Goal: Connect with others: Connect with others

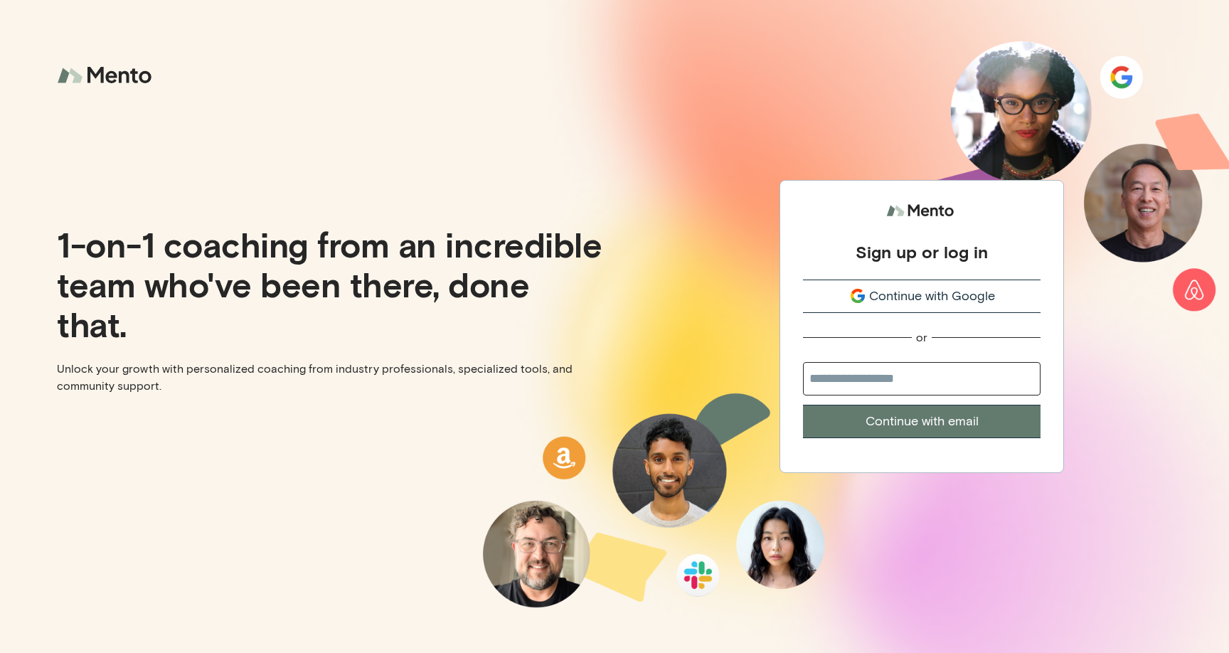
click at [867, 379] on input "email" at bounding box center [922, 378] width 238 height 33
type input "**********"
click at [803, 405] on button "Continue with email" at bounding box center [922, 421] width 238 height 33
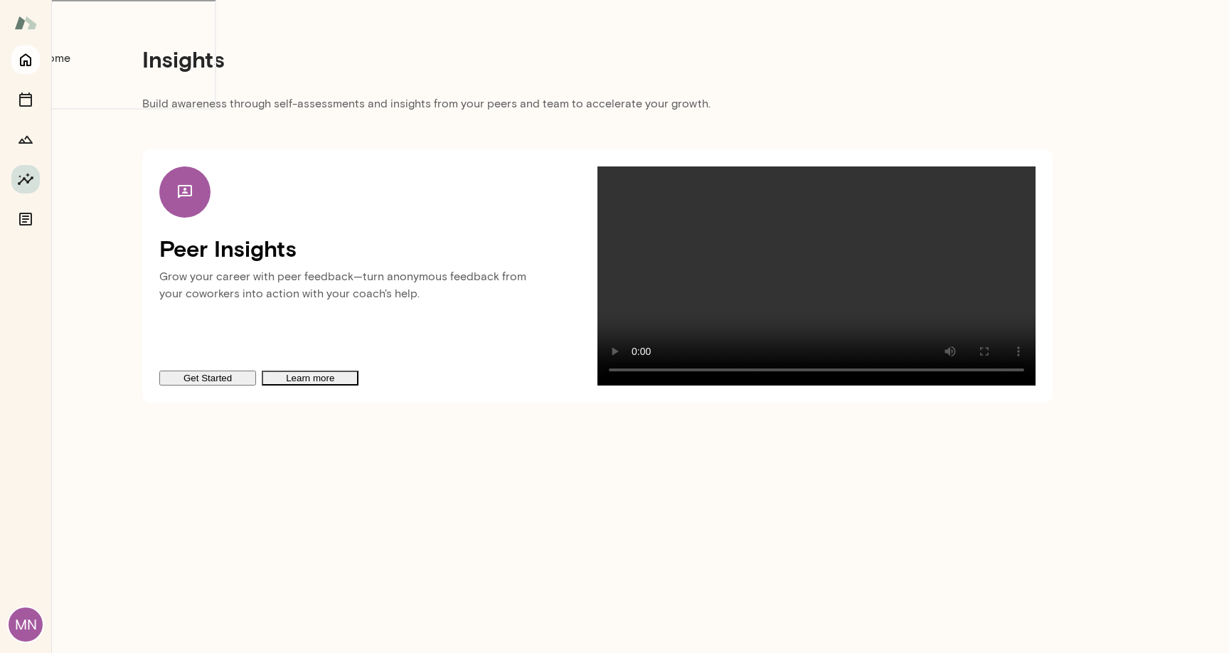
click at [18, 55] on icon "Home" at bounding box center [25, 59] width 17 height 17
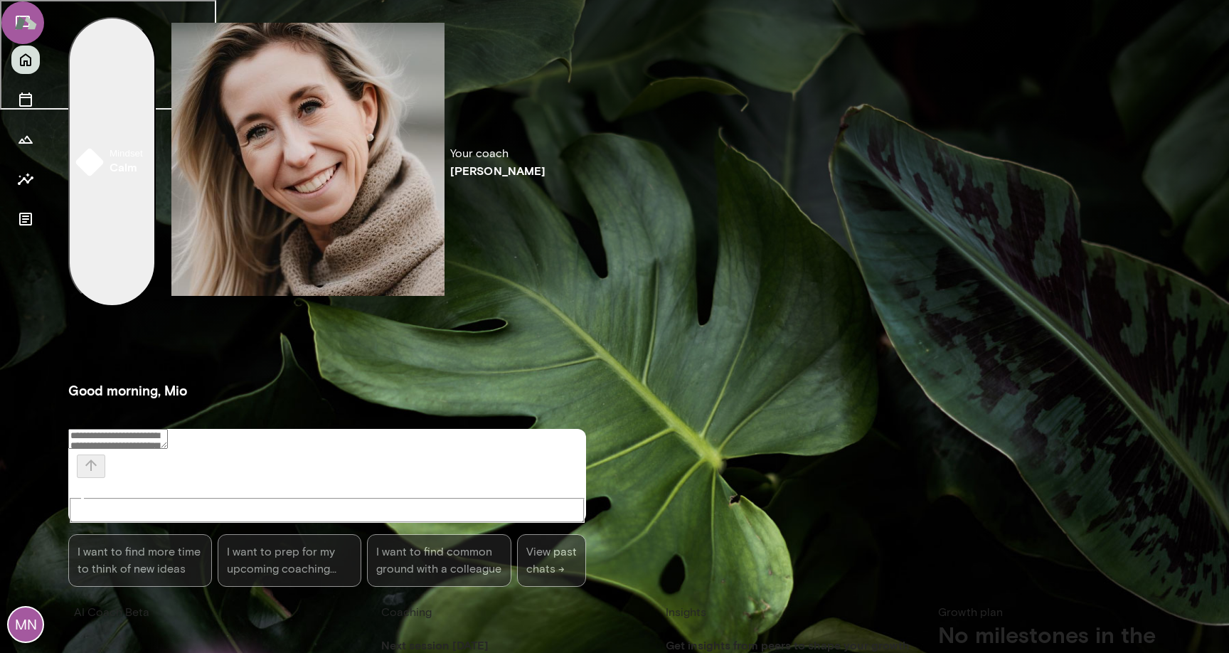
click at [666, 637] on h4 "Get insights from peers to shape your growth" at bounding box center [796, 645] width 261 height 17
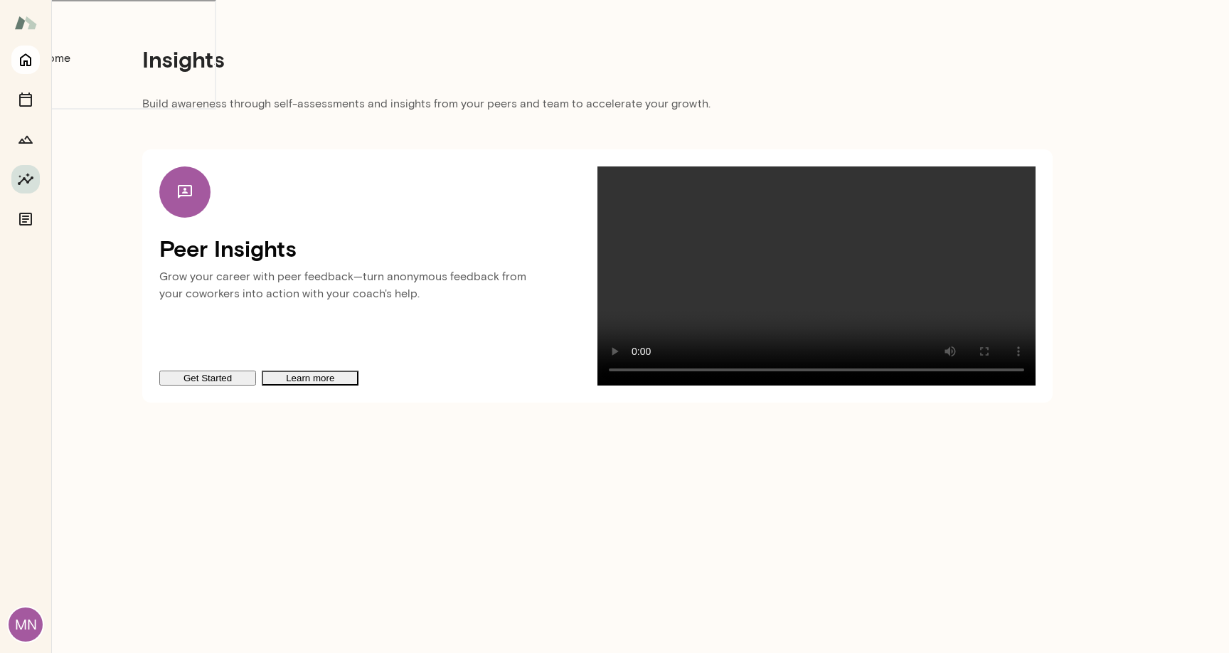
click at [14, 63] on button "Home" at bounding box center [25, 60] width 28 height 28
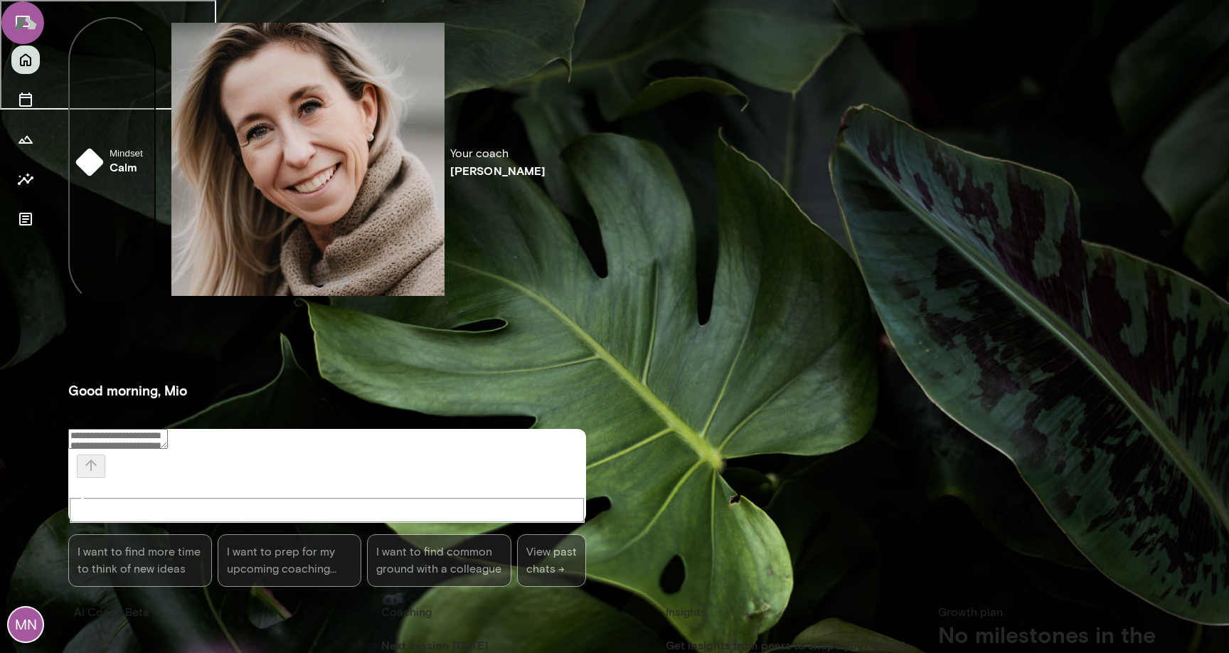
click at [86, 148] on img "button" at bounding box center [89, 162] width 28 height 28
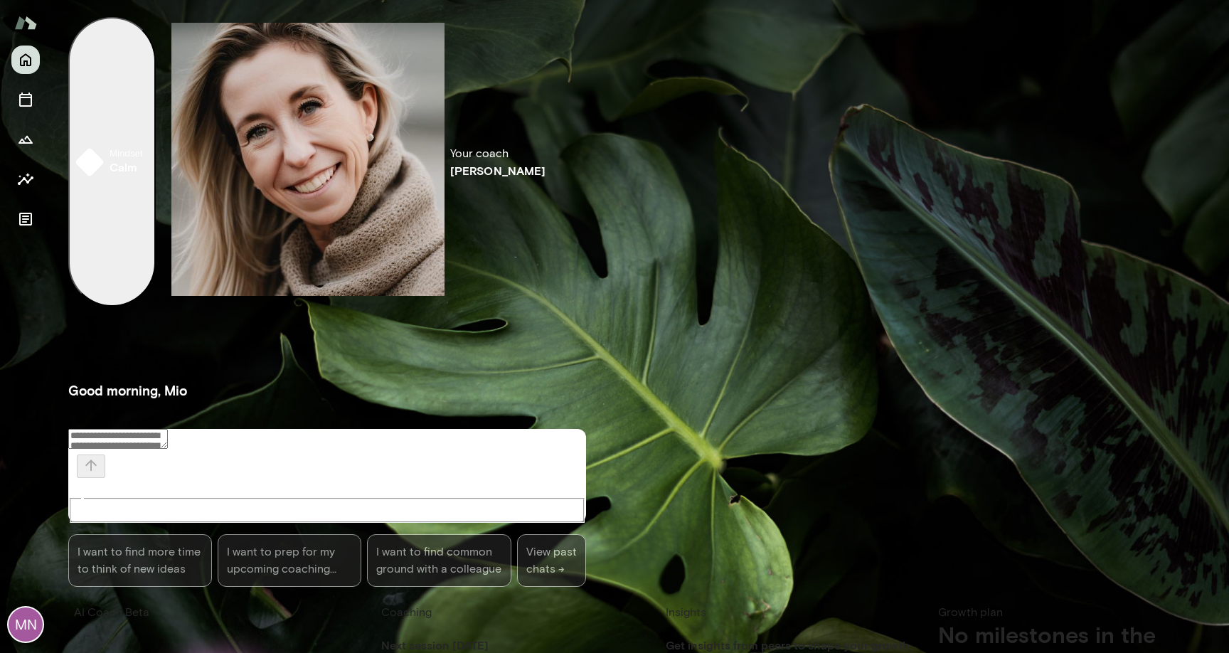
click at [32, 0] on div at bounding box center [614, 0] width 1229 height 0
click at [418, 543] on span "I want to find common ground with a colleague" at bounding box center [438, 560] width 125 height 34
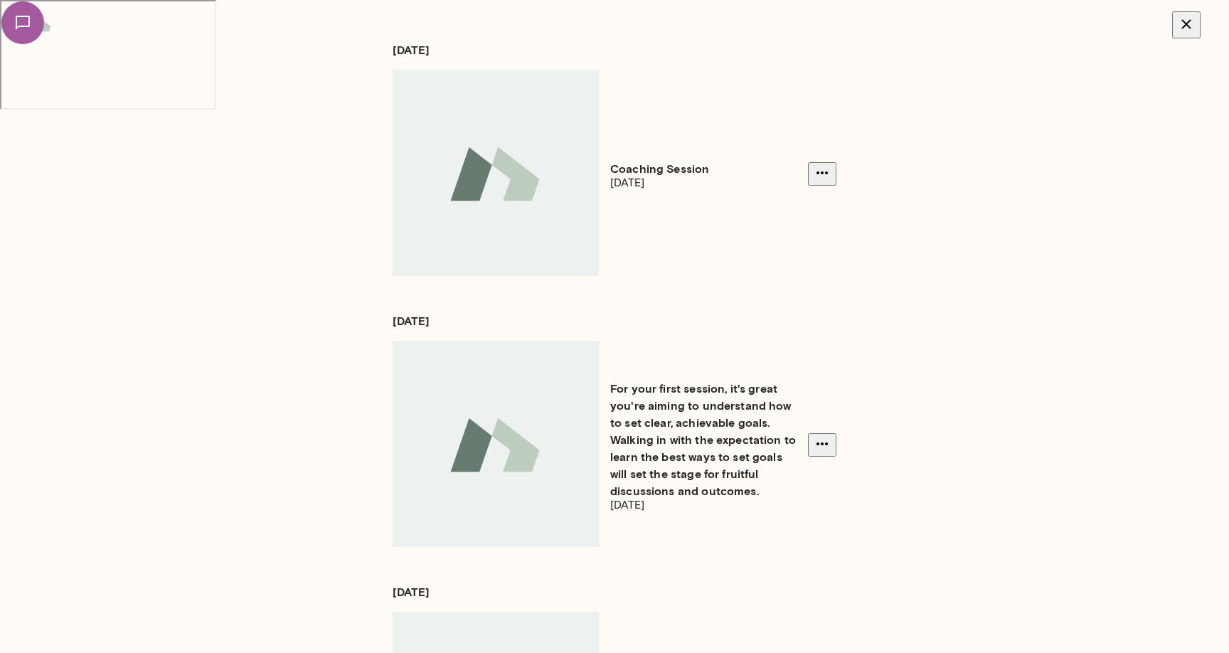
scroll to position [384, 0]
